Goal: Information Seeking & Learning: Learn about a topic

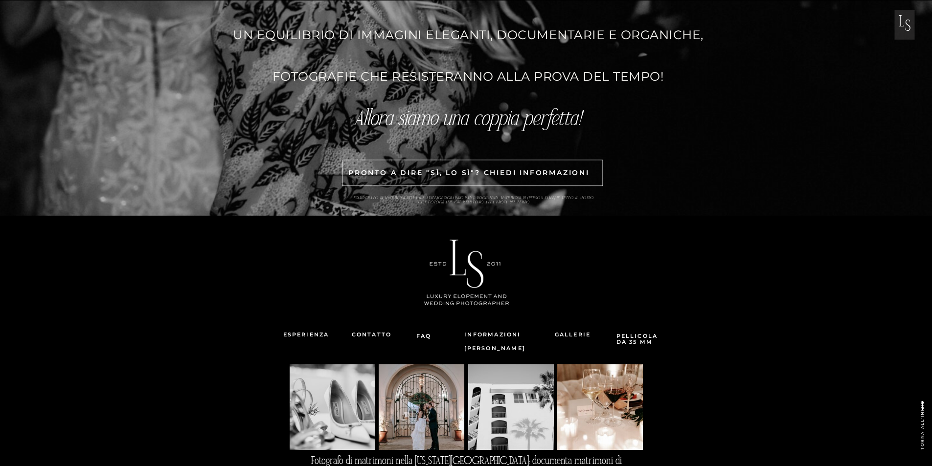
scroll to position [3080, 0]
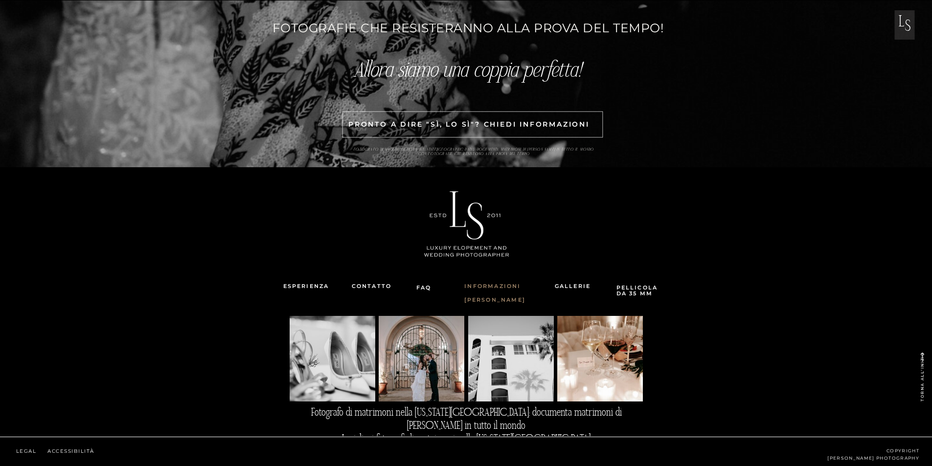
click at [498, 284] on font "Informazioni [PERSON_NAME]" at bounding box center [495, 293] width 62 height 21
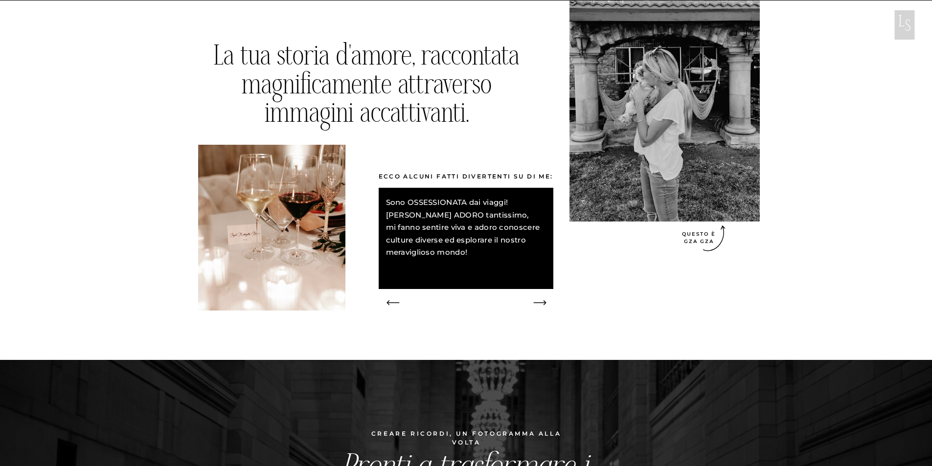
scroll to position [1369, 0]
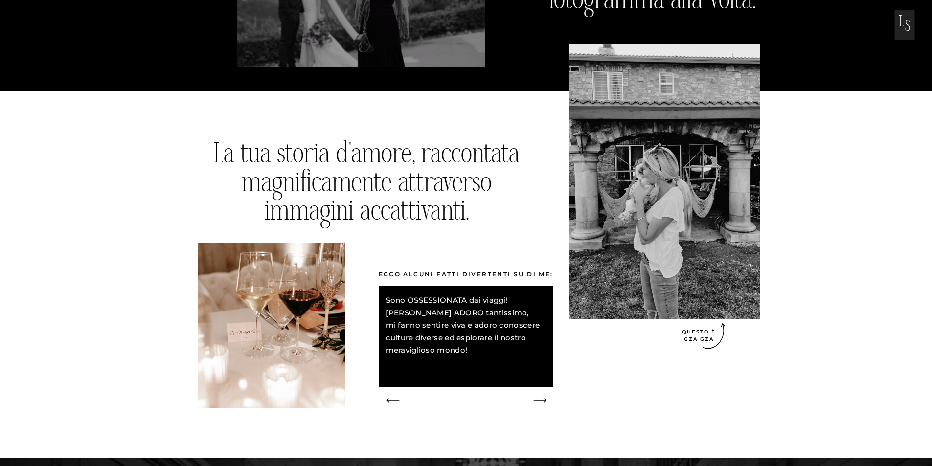
drag, startPoint x: 682, startPoint y: 351, endPoint x: 606, endPoint y: 363, distance: 76.3
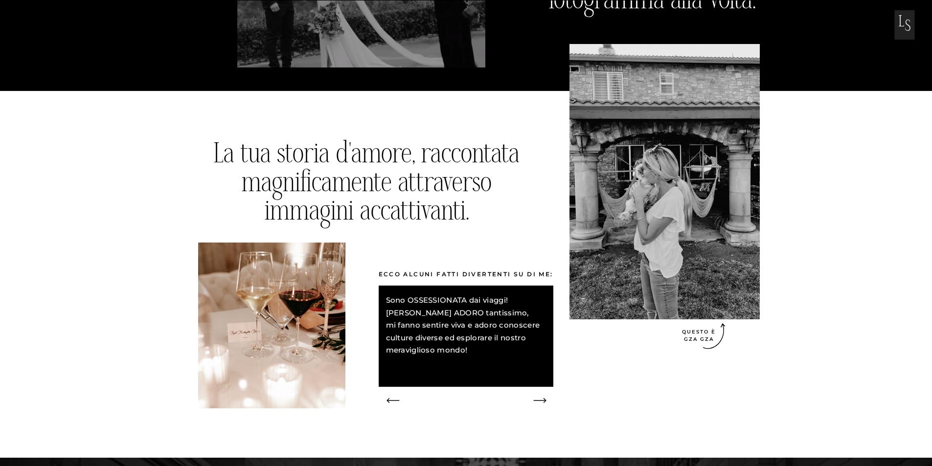
scroll to position [1467, 0]
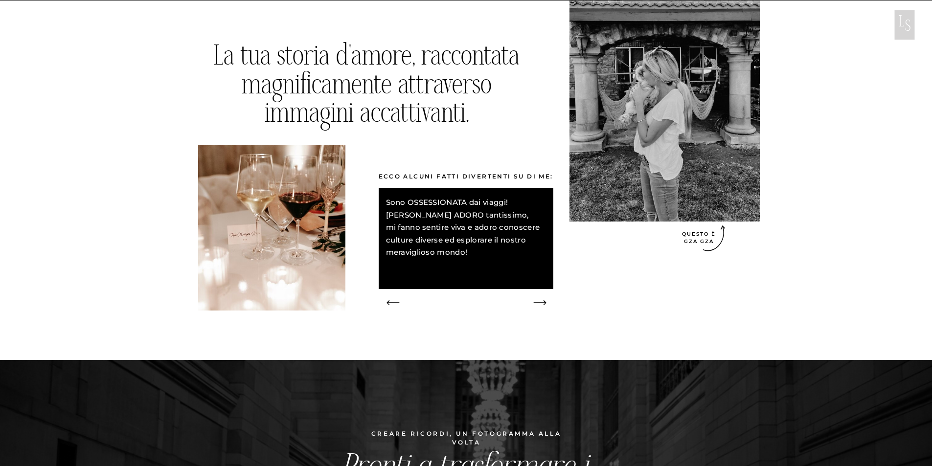
click at [537, 301] on icon at bounding box center [540, 303] width 28 height 16
click at [541, 300] on icon at bounding box center [540, 303] width 28 height 16
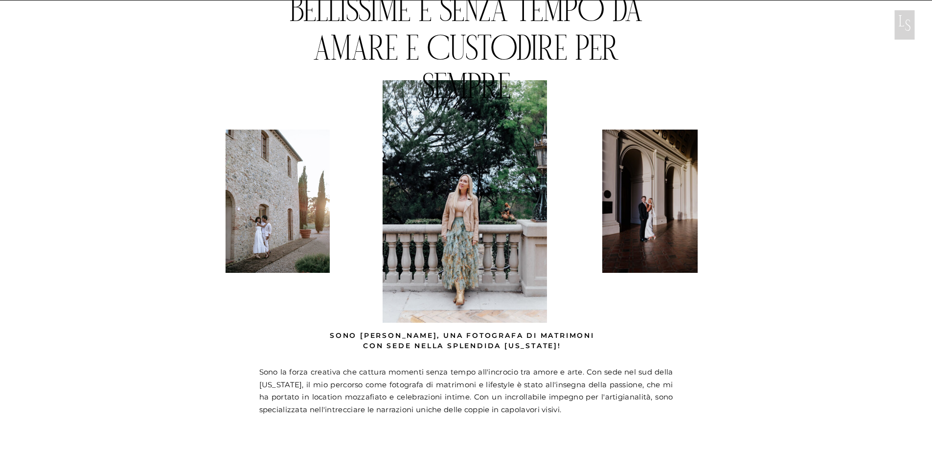
scroll to position [0, 0]
